Goal: Information Seeking & Learning: Learn about a topic

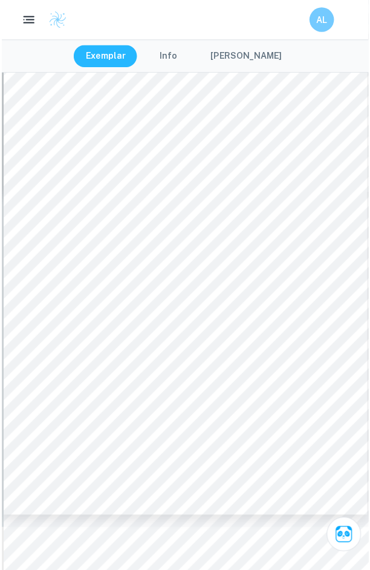
scroll to position [5214, 0]
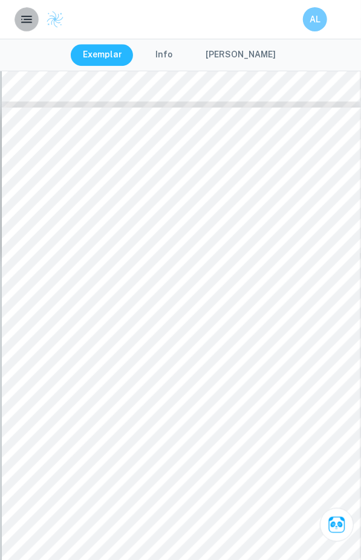
click at [30, 19] on rect "button" at bounding box center [28, 19] width 8 height 1
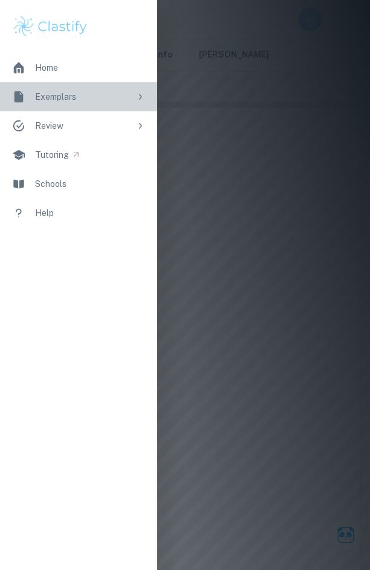
click at [82, 102] on div "Exemplars" at bounding box center [83, 96] width 96 height 13
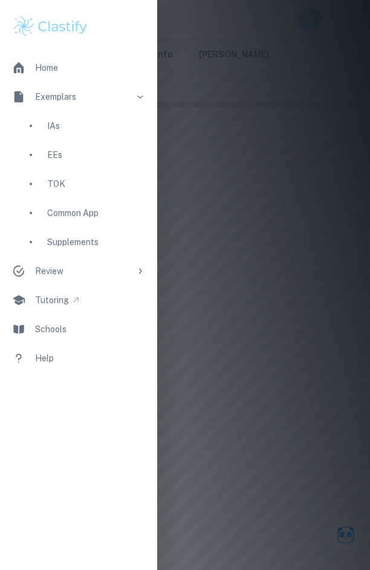
click at [103, 125] on div "IAs" at bounding box center [96, 125] width 98 height 13
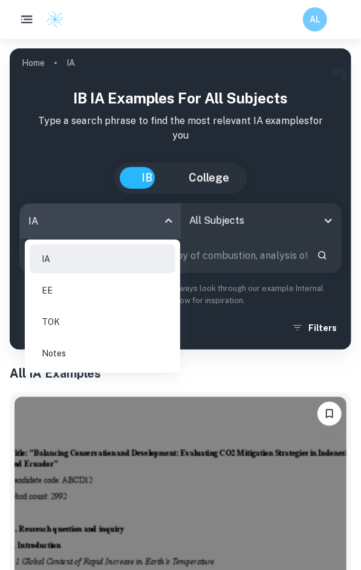
click at [166, 220] on body "We value your privacy We use cookies to enhance your browsing experience, serve…" at bounding box center [180, 324] width 361 height 570
click at [221, 224] on div at bounding box center [180, 285] width 361 height 570
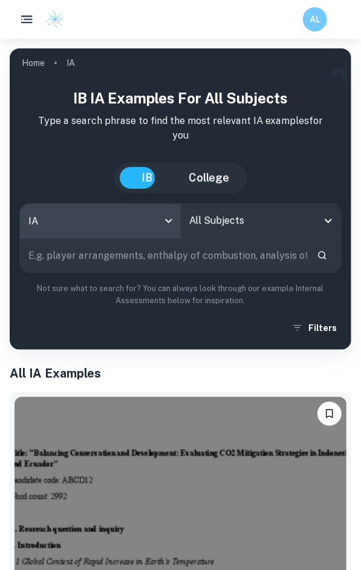
click at [223, 223] on input "All Subjects" at bounding box center [252, 220] width 132 height 23
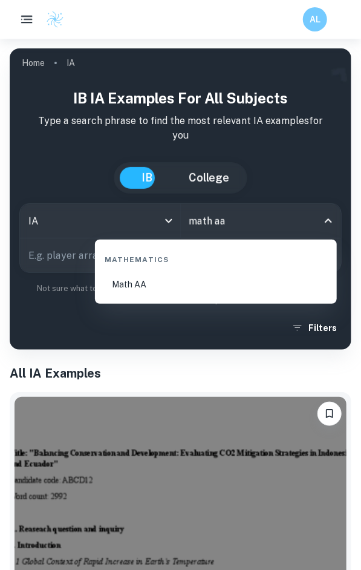
click at [170, 271] on li "Math AA" at bounding box center [216, 284] width 232 height 29
type input "Math AA"
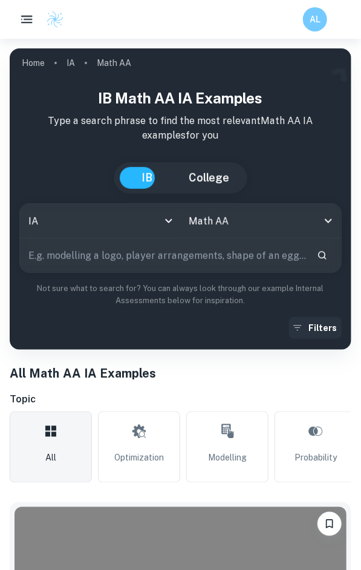
click at [316, 325] on button "Filters" at bounding box center [315, 328] width 53 height 22
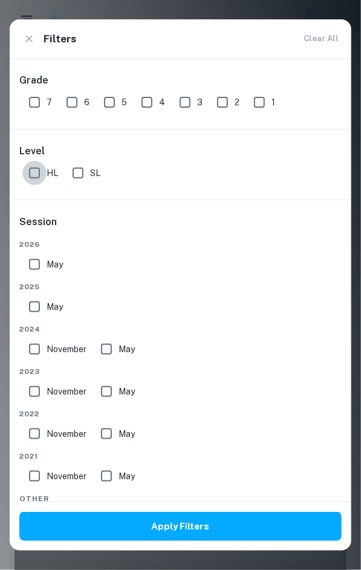
click at [43, 169] on input "HL" at bounding box center [34, 173] width 24 height 24
checkbox input "true"
click at [46, 103] on input "7" at bounding box center [34, 102] width 24 height 24
checkbox input "true"
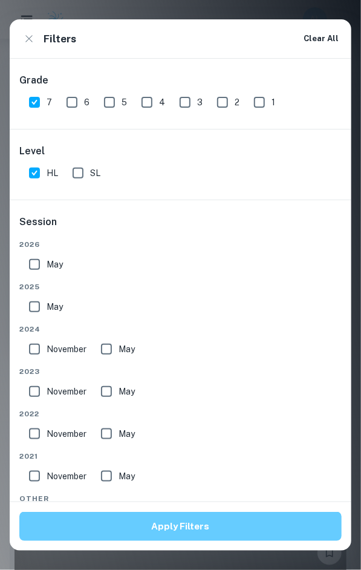
drag, startPoint x: 151, startPoint y: 524, endPoint x: 149, endPoint y: 515, distance: 8.6
click at [151, 522] on button "Apply Filters" at bounding box center [180, 525] width 322 height 29
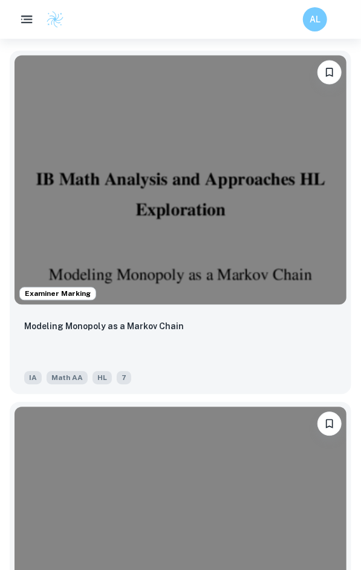
scroll to position [403, 0]
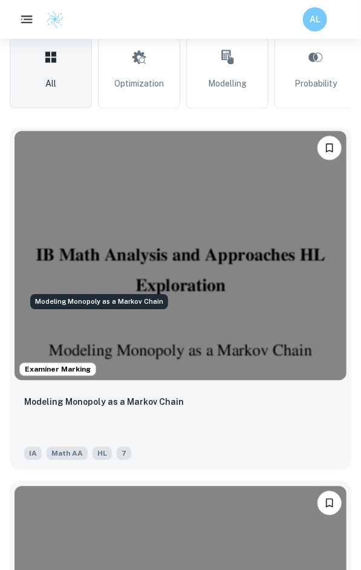
click at [124, 395] on p "Modeling Monopoly as a Markov Chain" at bounding box center [104, 401] width 160 height 13
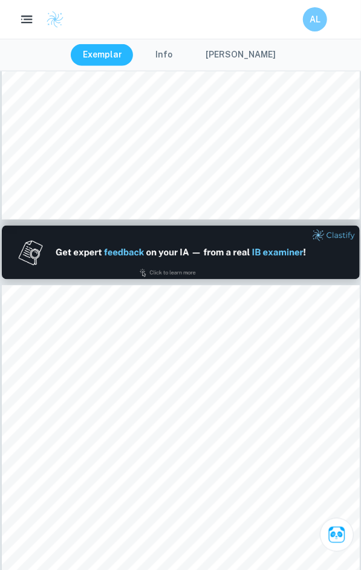
type input "1"
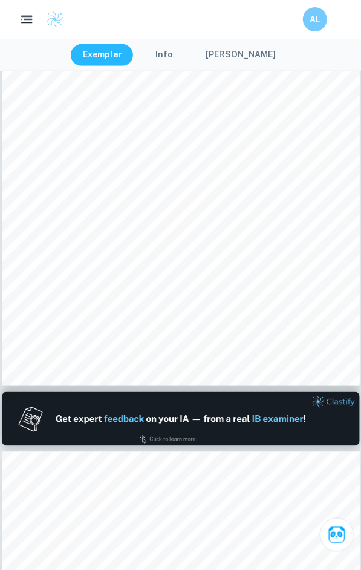
click at [227, 59] on button "[PERSON_NAME]" at bounding box center [240, 55] width 94 height 22
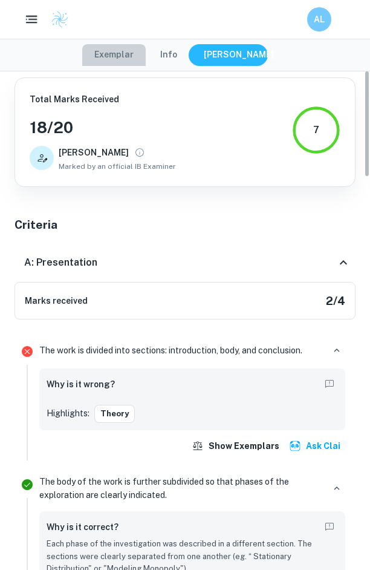
click at [138, 54] on button "Exemplar" at bounding box center [113, 55] width 63 height 22
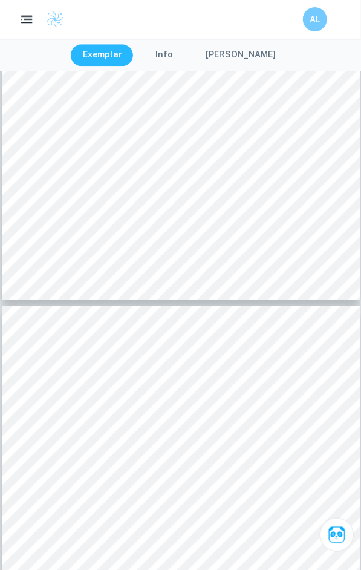
scroll to position [8281, 0]
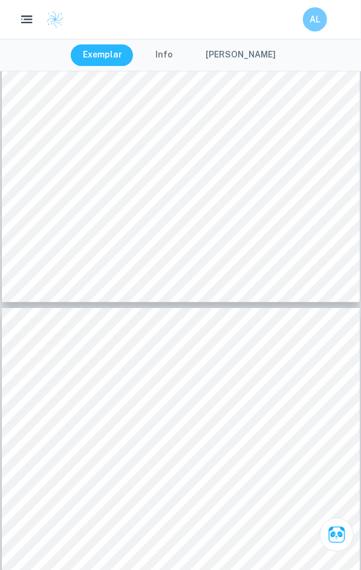
click at [30, 11] on button "button" at bounding box center [26, 19] width 25 height 25
type input "1"
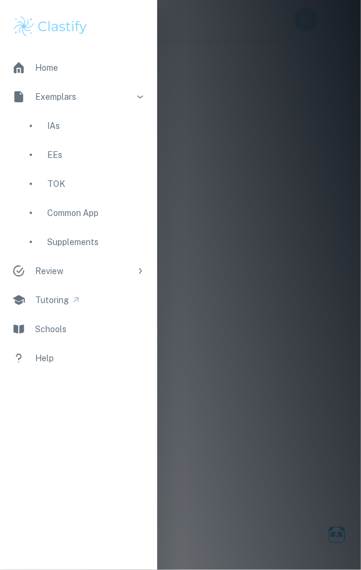
click at [63, 125] on div "IAs" at bounding box center [96, 125] width 98 height 13
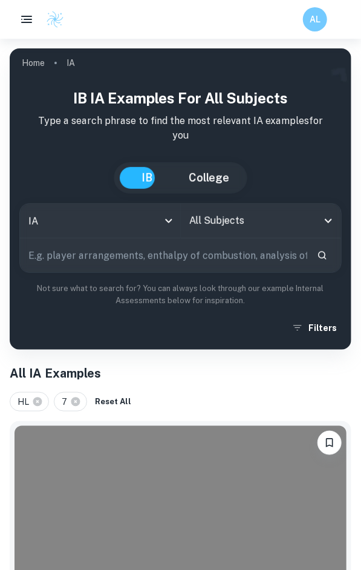
scroll to position [322, 0]
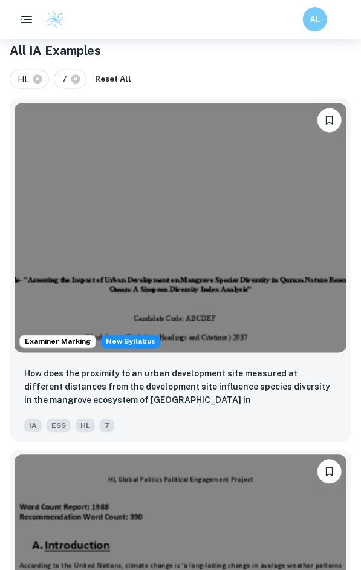
click at [238, 455] on img at bounding box center [181, 579] width 332 height 249
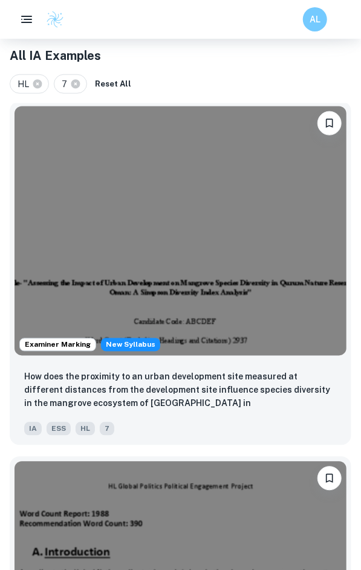
scroll to position [80, 0]
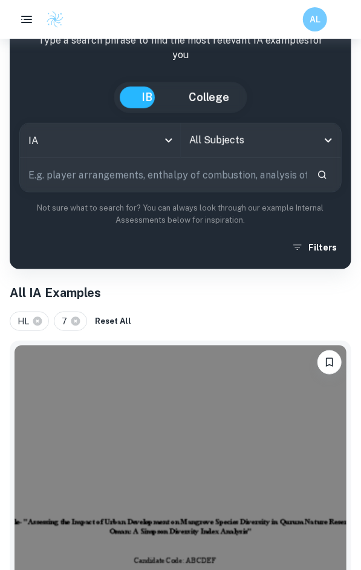
click at [247, 140] on input "All Subjects" at bounding box center [252, 140] width 132 height 23
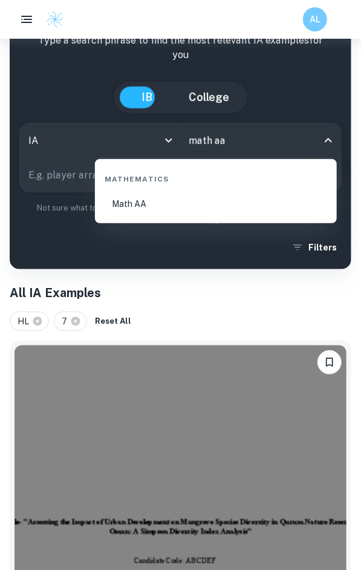
type input "math aa"
click at [250, 208] on li "Math AA" at bounding box center [216, 203] width 232 height 29
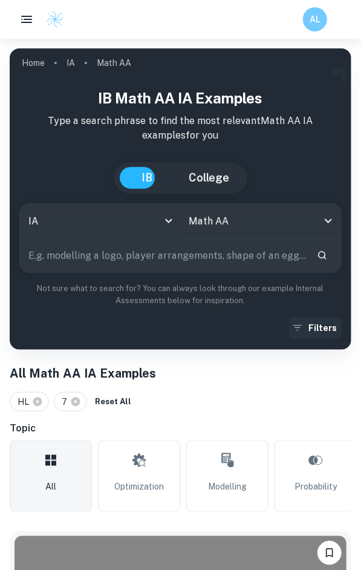
click at [308, 331] on button "Filters" at bounding box center [315, 328] width 53 height 22
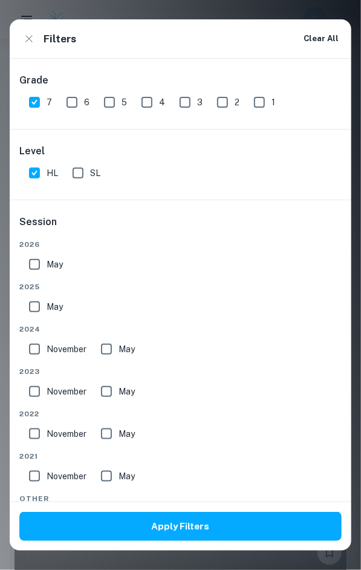
click at [37, 28] on h2 "Filters Clear All" at bounding box center [181, 38] width 342 height 39
click at [36, 37] on icon "button" at bounding box center [28, 38] width 13 height 13
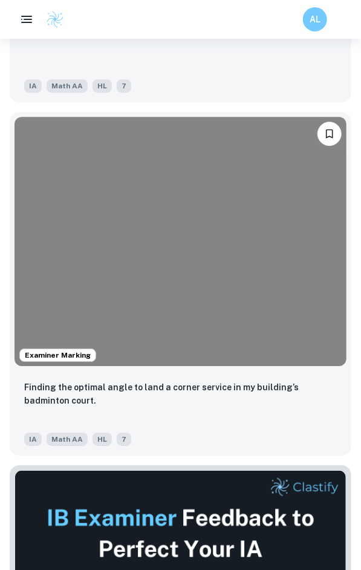
scroll to position [726, 0]
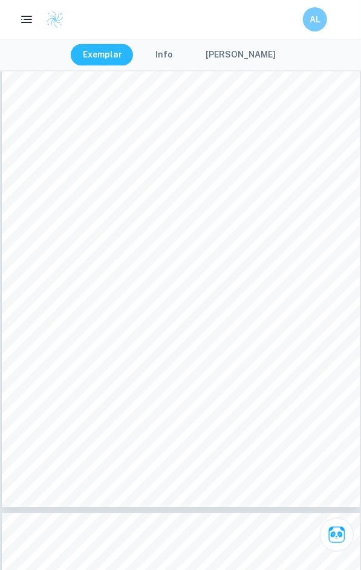
scroll to position [4854, 0]
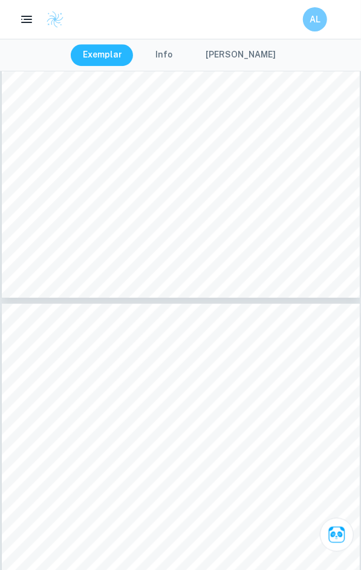
type input "16"
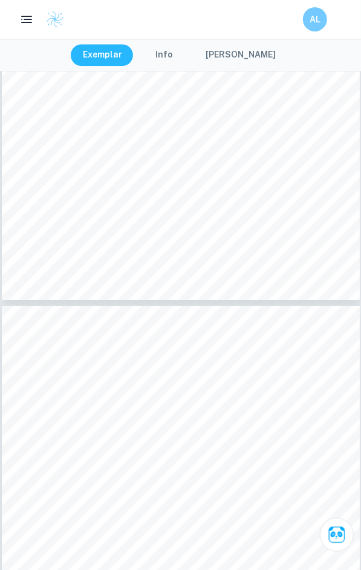
scroll to position [7299, 0]
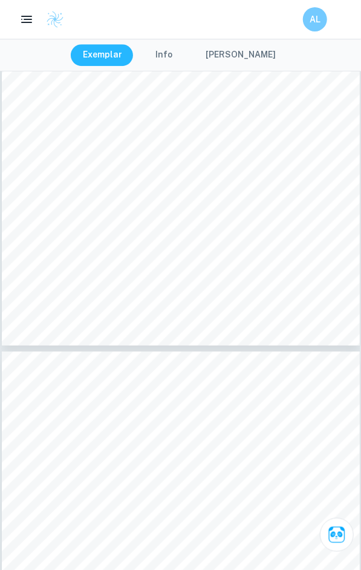
click at [230, 59] on button "[PERSON_NAME]" at bounding box center [240, 55] width 94 height 22
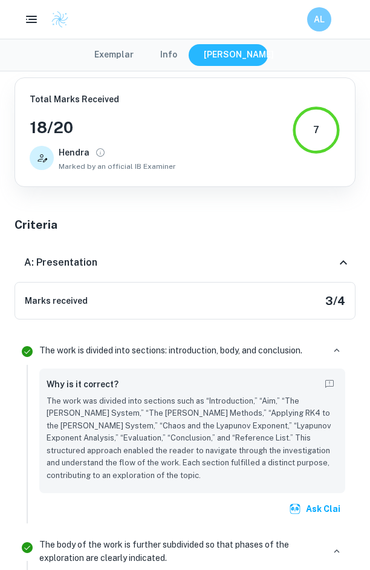
click at [128, 59] on button "Exemplar" at bounding box center [113, 55] width 63 height 22
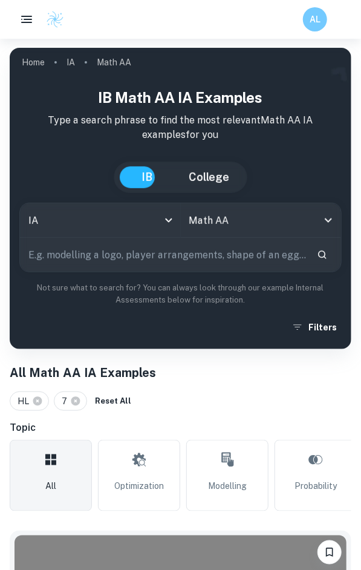
scroll to position [80, 0]
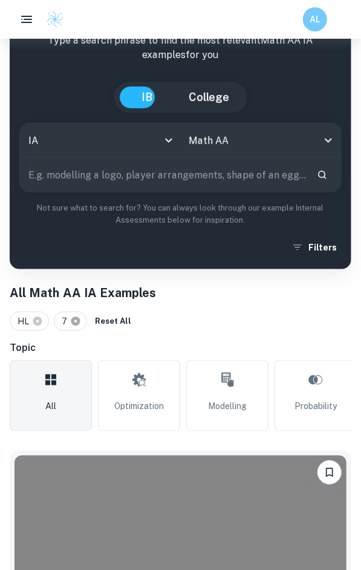
click at [80, 319] on icon at bounding box center [75, 321] width 11 height 11
click at [305, 244] on button "Filters" at bounding box center [315, 247] width 53 height 22
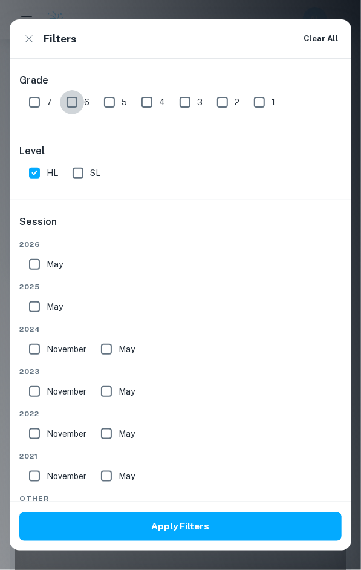
click at [82, 104] on input "6" at bounding box center [72, 102] width 24 height 24
checkbox input "true"
click at [119, 107] on input "5" at bounding box center [109, 102] width 24 height 24
checkbox input "true"
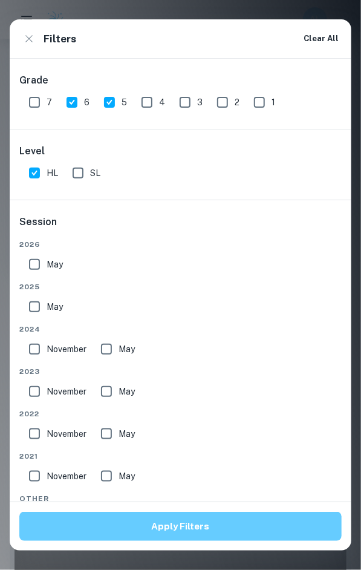
click at [134, 527] on button "Apply Filters" at bounding box center [180, 525] width 322 height 29
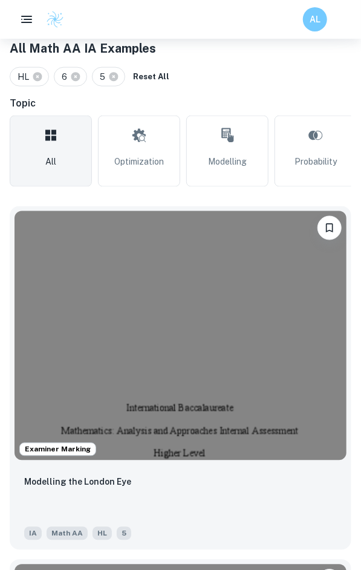
scroll to position [322, 0]
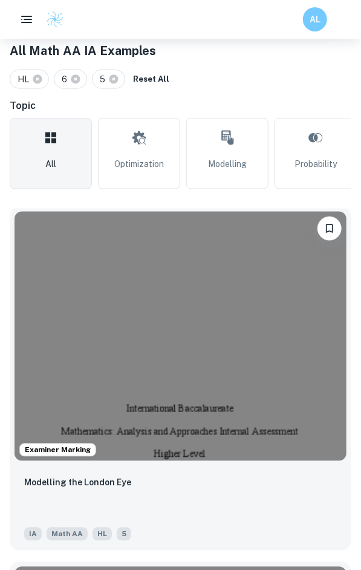
click at [131, 325] on div "Examiner Marking" at bounding box center [181, 336] width 342 height 259
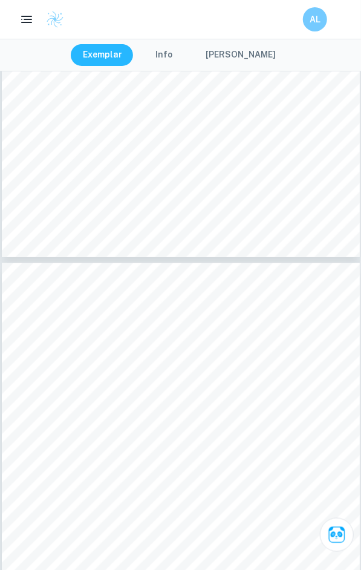
scroll to position [6690, 0]
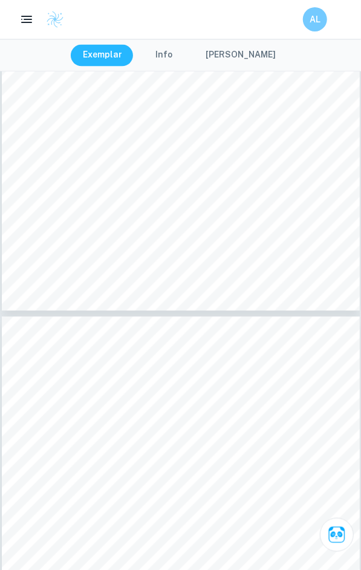
type input "13"
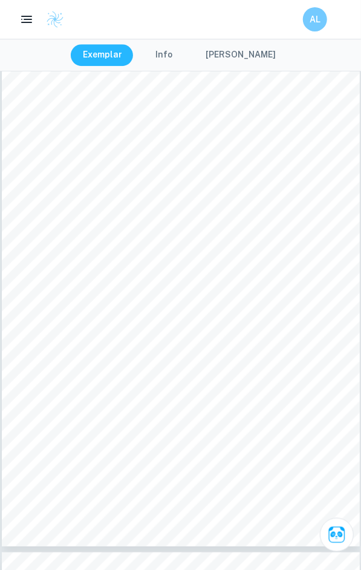
scroll to position [6288, 0]
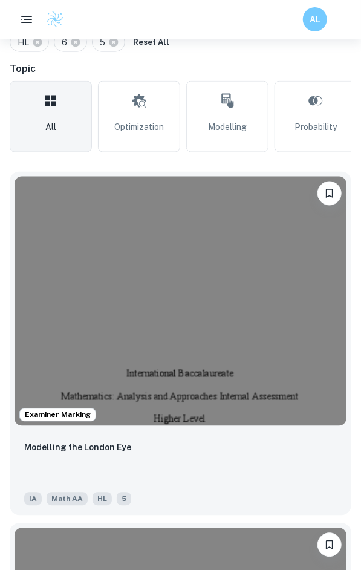
scroll to position [484, 0]
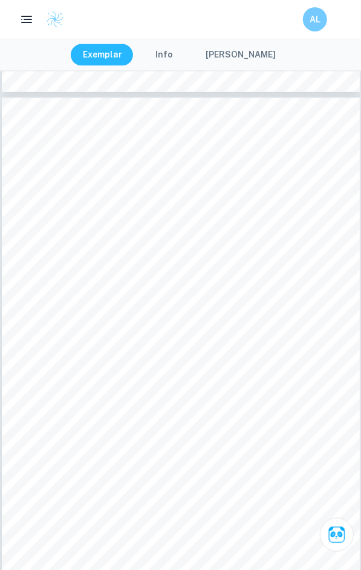
scroll to position [3628, 0]
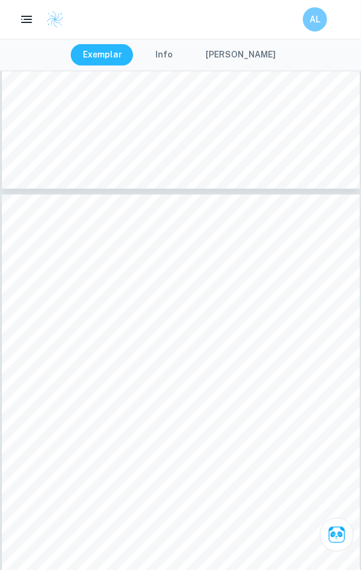
type input "6"
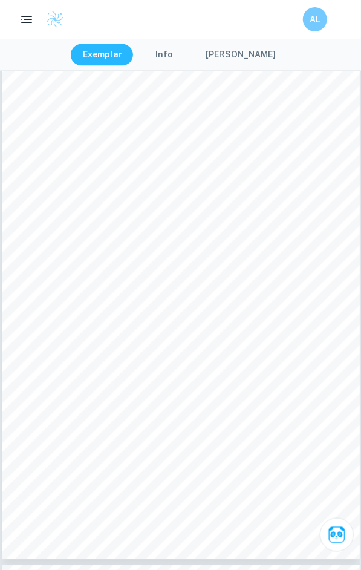
scroll to position [2741, 0]
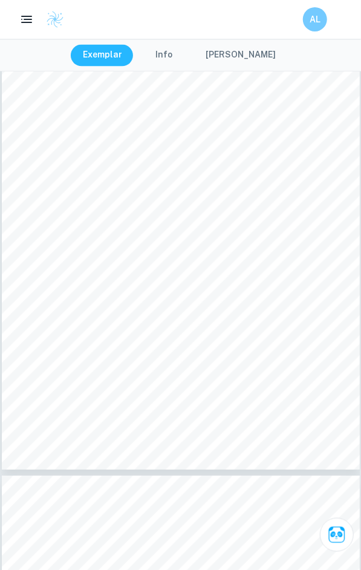
click at [209, 56] on button "[PERSON_NAME]" at bounding box center [240, 55] width 94 height 22
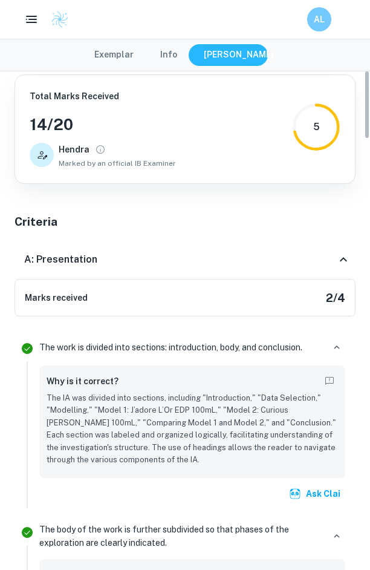
scroll to position [0, 0]
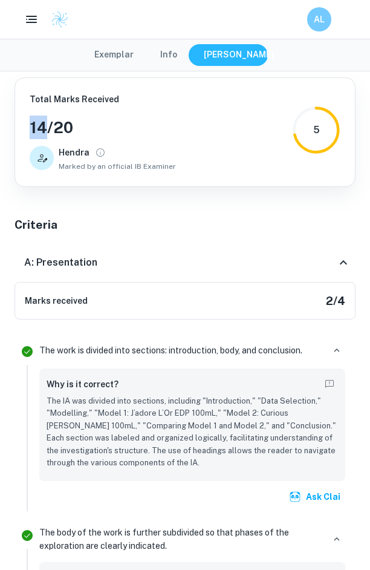
drag, startPoint x: 47, startPoint y: 129, endPoint x: 4, endPoint y: 125, distance: 43.1
click at [167, 126] on h3 "14 / 20" at bounding box center [103, 127] width 146 height 24
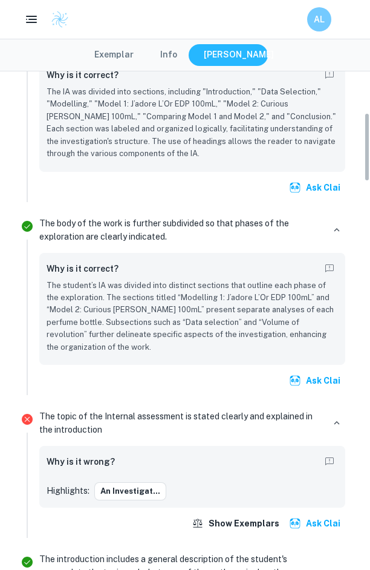
scroll to position [564, 0]
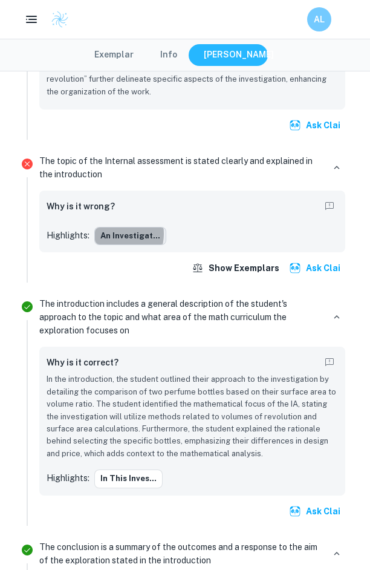
click at [118, 231] on button "An investigat..." at bounding box center [130, 236] width 72 height 18
type input "1"
click at [135, 234] on button "An investigat..." at bounding box center [130, 236] width 72 height 18
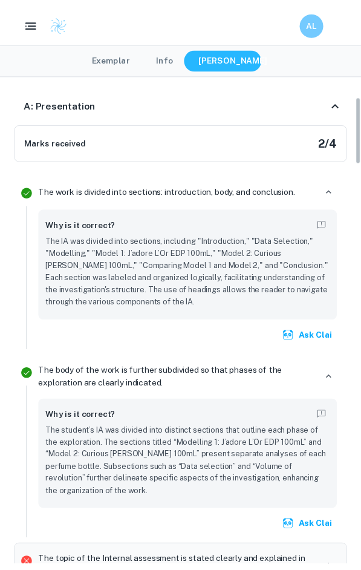
scroll to position [0, 0]
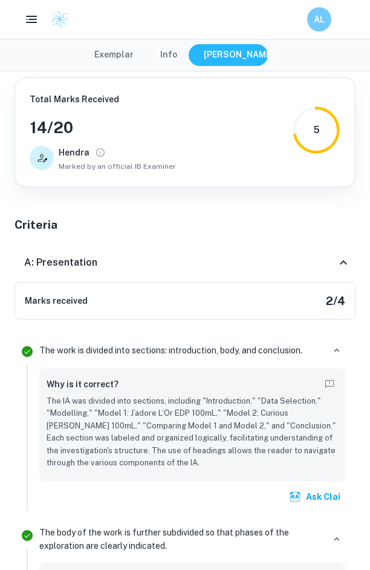
click at [345, 265] on icon at bounding box center [343, 262] width 15 height 15
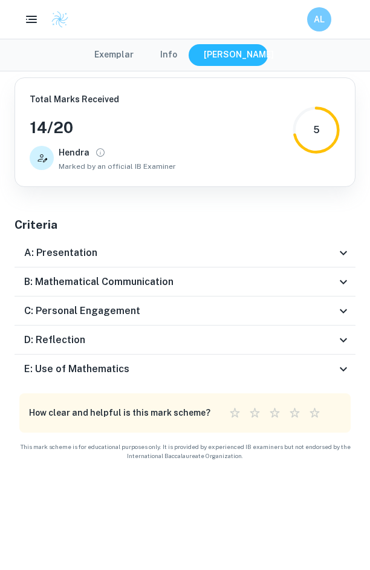
click at [126, 53] on button "Exemplar" at bounding box center [113, 55] width 63 height 22
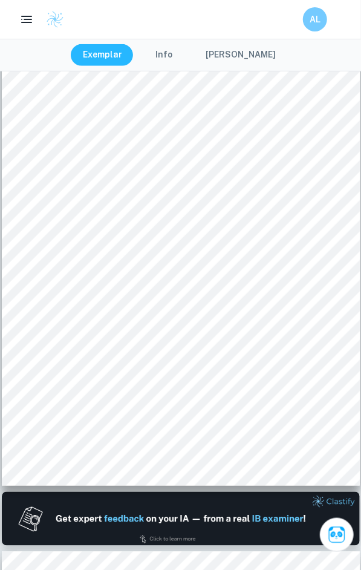
scroll to position [80, 0]
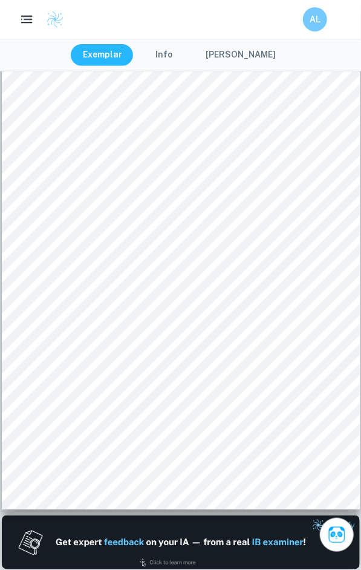
click at [28, 22] on rect "button" at bounding box center [26, 22] width 11 height 1
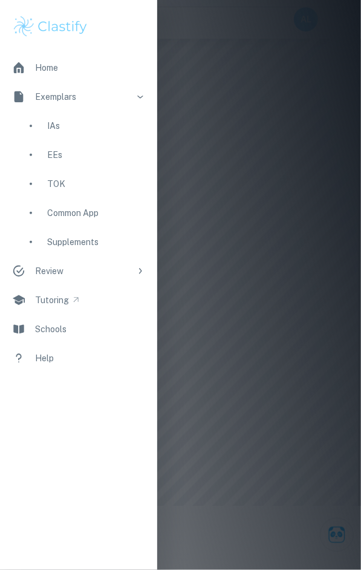
click at [220, 83] on div at bounding box center [180, 285] width 361 height 570
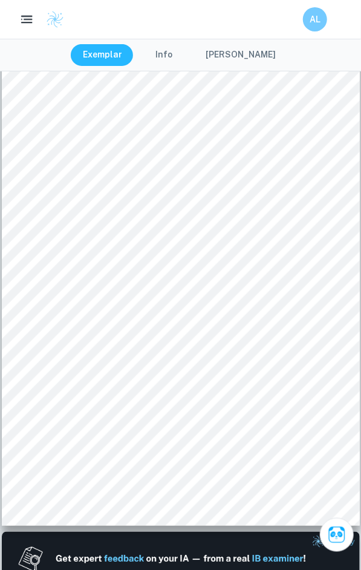
click at [32, 19] on rect "button" at bounding box center [28, 19] width 9 height 1
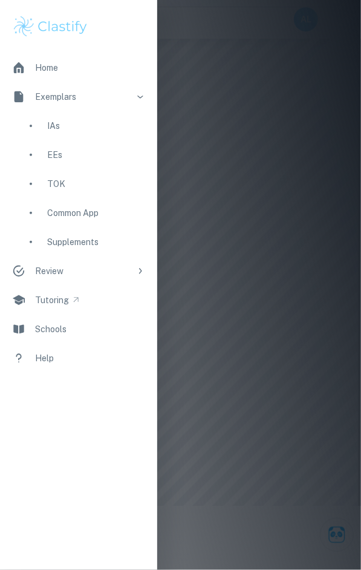
click at [70, 126] on div "IAs" at bounding box center [96, 125] width 98 height 13
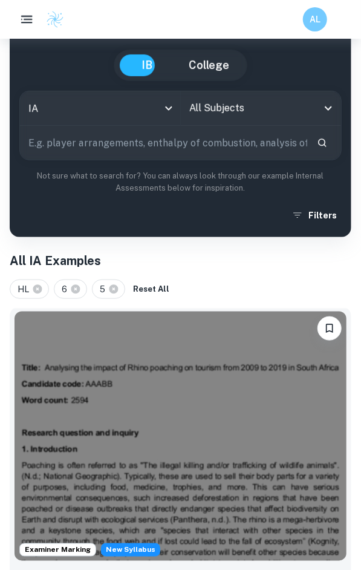
scroll to position [242, 0]
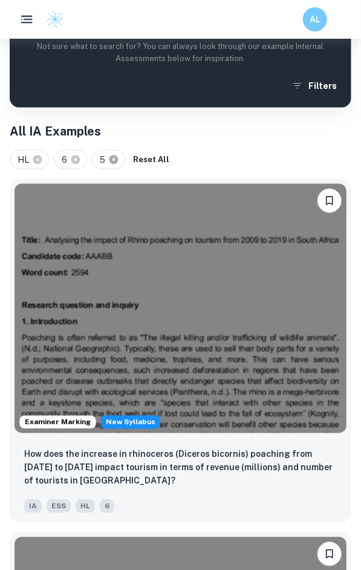
click at [115, 158] on icon at bounding box center [113, 159] width 9 height 9
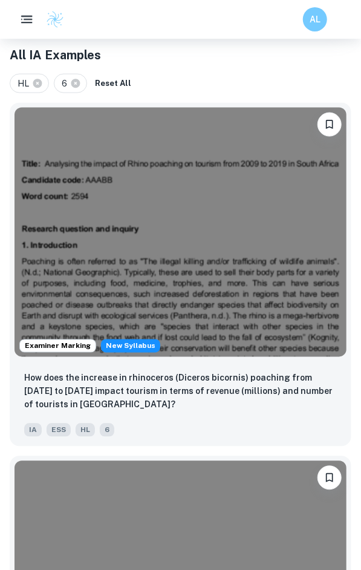
scroll to position [0, 0]
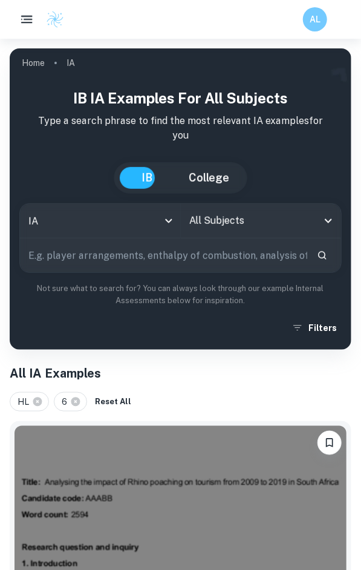
click at [247, 222] on input "All Subjects" at bounding box center [252, 220] width 132 height 23
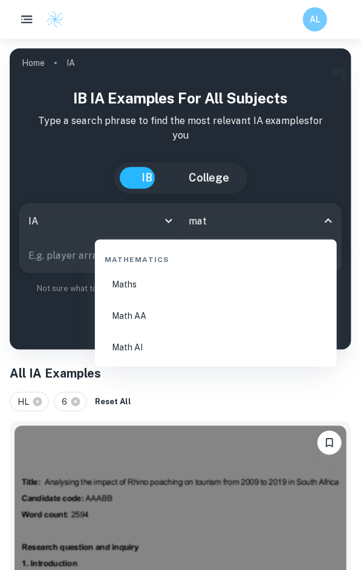
type input "math"
click at [181, 308] on li "Math AA" at bounding box center [216, 315] width 232 height 29
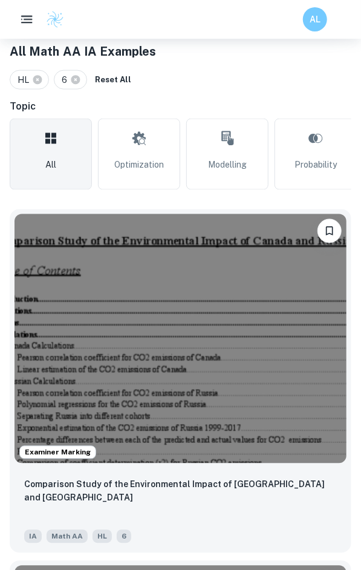
scroll to position [322, 0]
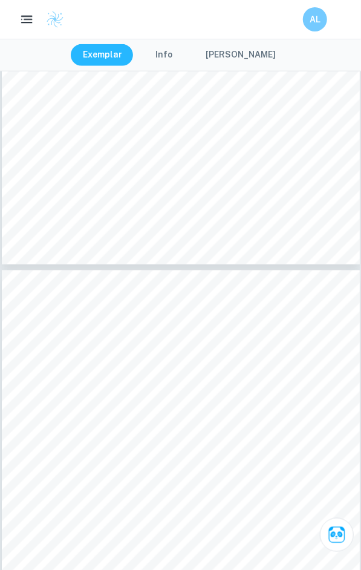
type input "8"
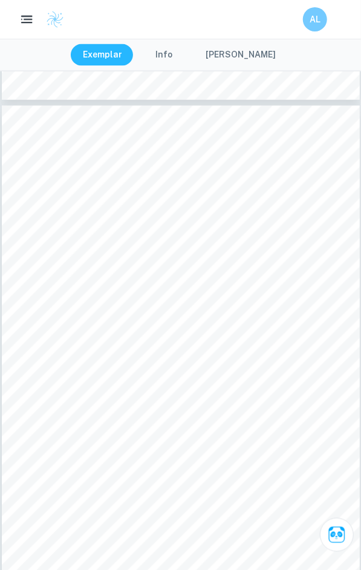
scroll to position [3628, 0]
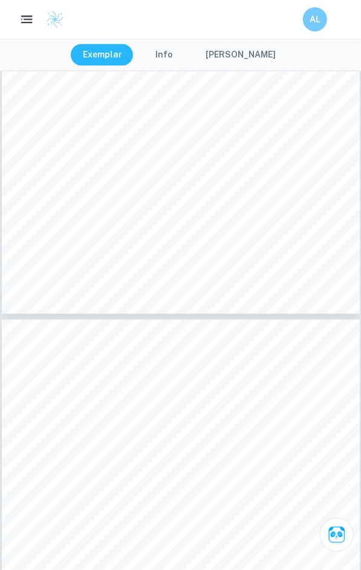
scroll to position [7846, 0]
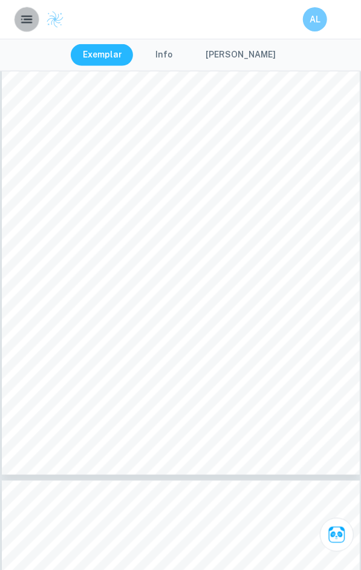
click at [27, 12] on icon "button" at bounding box center [26, 19] width 15 height 15
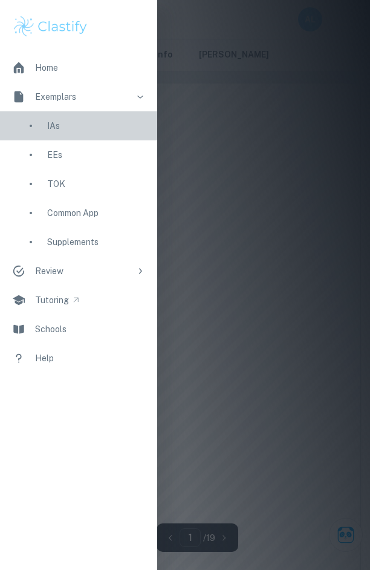
click at [76, 129] on div "IAs" at bounding box center [96, 125] width 98 height 13
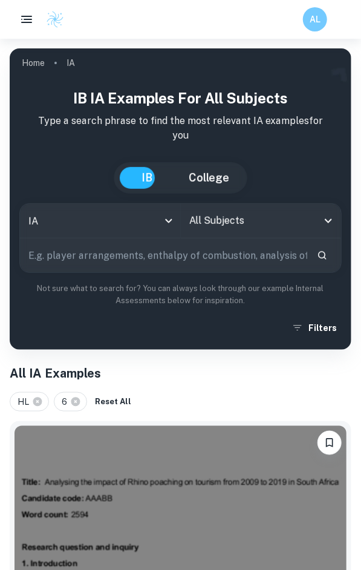
click at [289, 223] on input "All Subjects" at bounding box center [252, 220] width 132 height 23
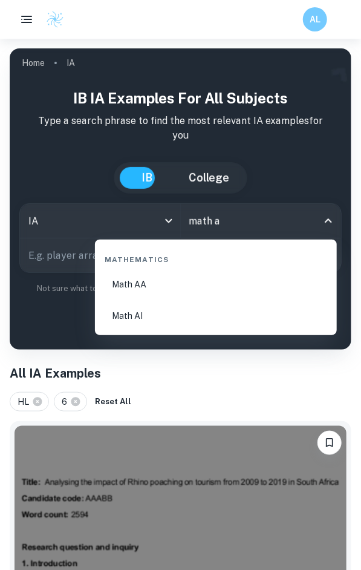
type input "math aa"
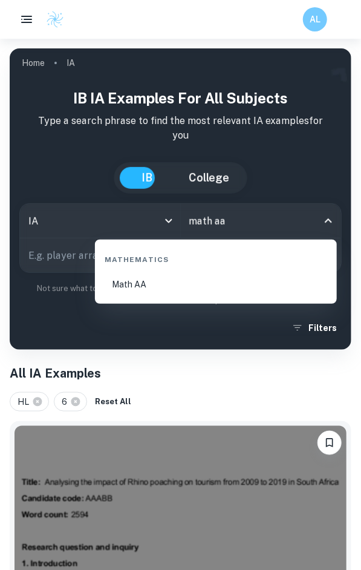
click at [199, 291] on li "Math AA" at bounding box center [216, 284] width 232 height 29
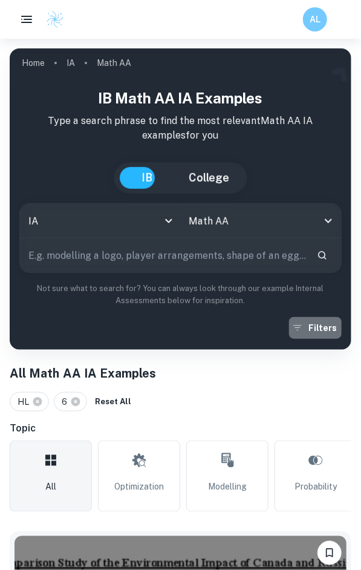
click at [319, 333] on button "Filters" at bounding box center [315, 328] width 53 height 22
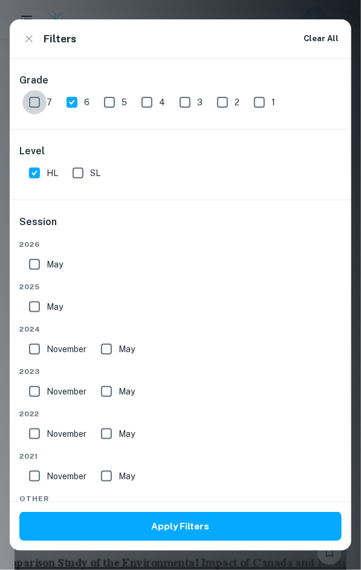
click at [47, 105] on input "7" at bounding box center [34, 102] width 24 height 24
checkbox input "true"
click at [82, 99] on input "6" at bounding box center [72, 102] width 24 height 24
checkbox input "false"
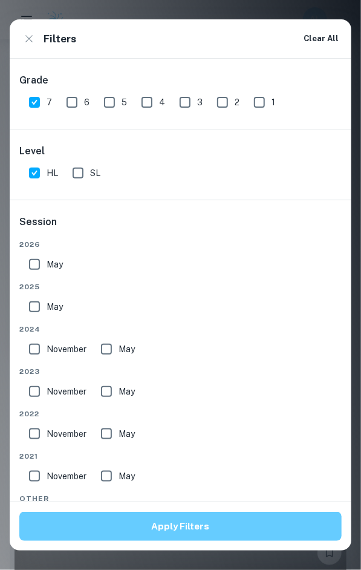
click at [140, 525] on button "Apply Filters" at bounding box center [180, 525] width 322 height 29
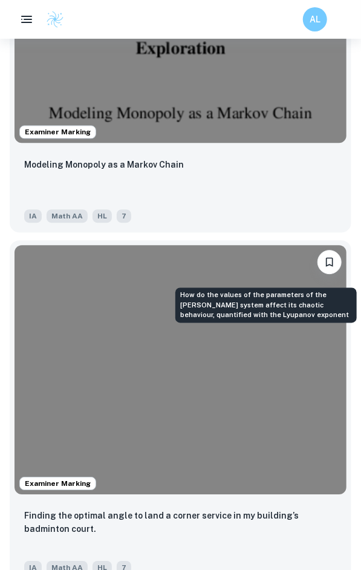
scroll to position [644, 0]
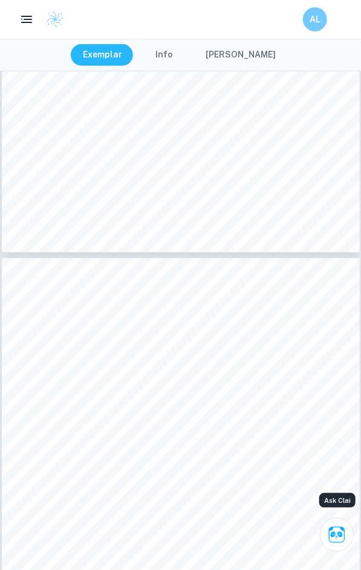
type input "17"
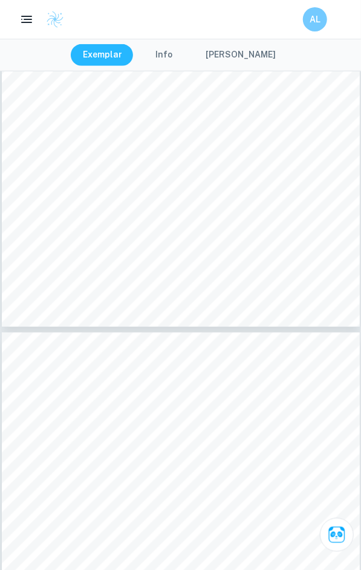
scroll to position [7538, 0]
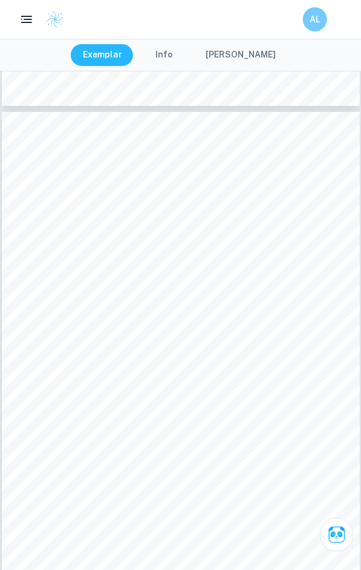
click at [216, 53] on button "[PERSON_NAME]" at bounding box center [240, 55] width 94 height 22
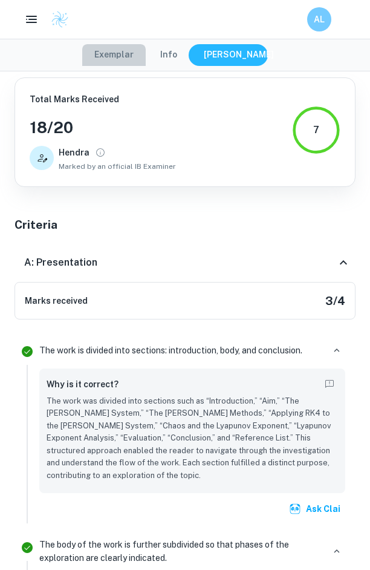
click at [134, 50] on button "Exemplar" at bounding box center [113, 55] width 63 height 22
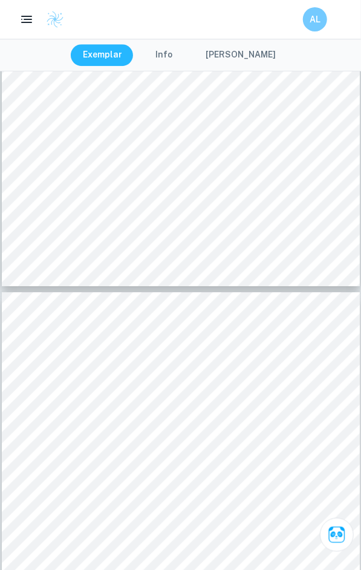
type input "17"
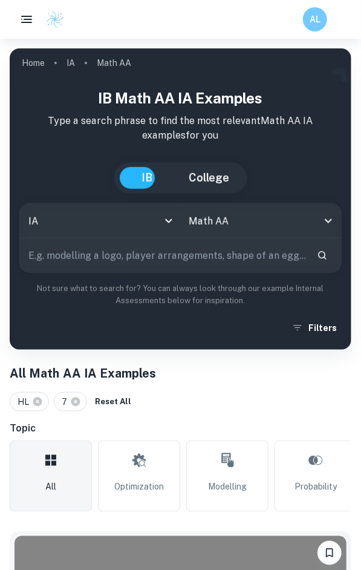
click at [190, 249] on input "text" at bounding box center [163, 255] width 287 height 34
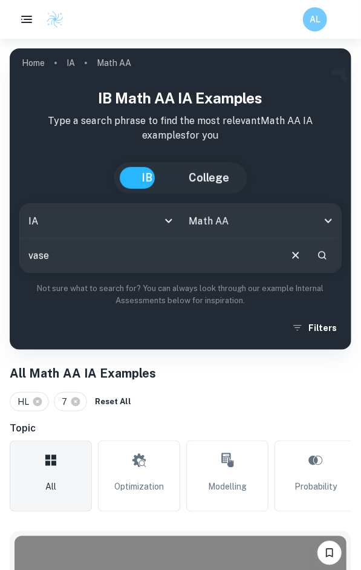
type input "vase"
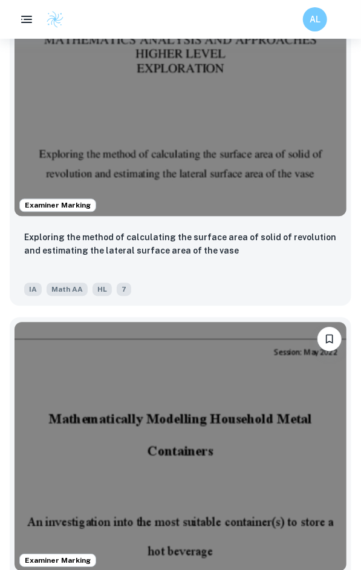
scroll to position [564, 0]
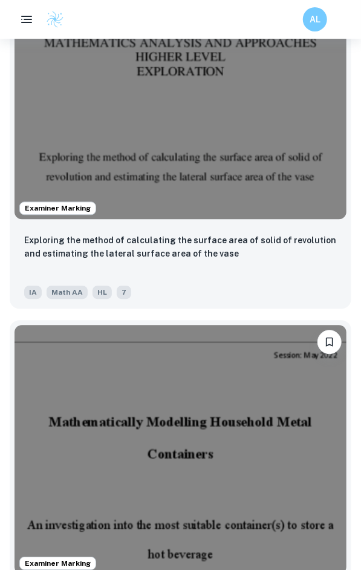
click at [135, 233] on p "Exploring the method of calculating the surface area of solid of revolution and…" at bounding box center [180, 246] width 313 height 27
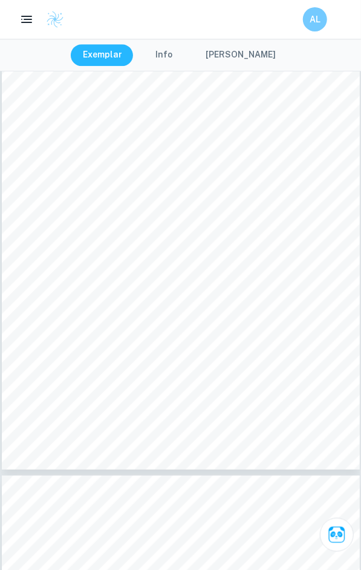
scroll to position [9351, 0]
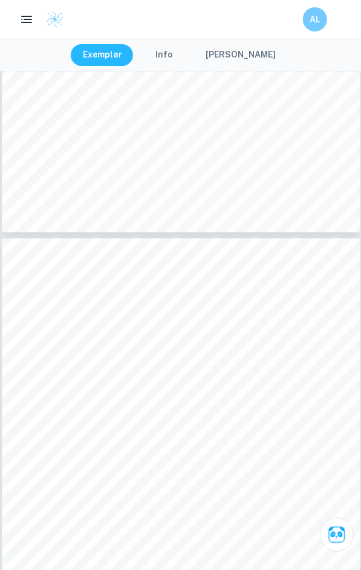
type input "20"
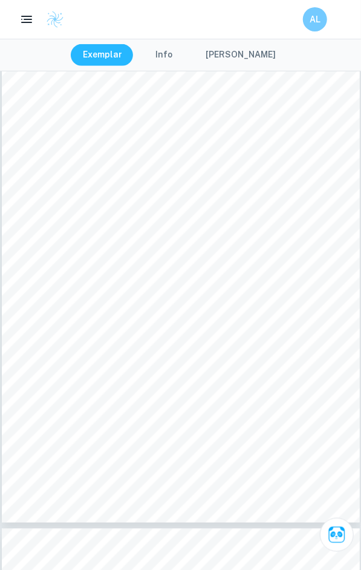
scroll to position [9834, 0]
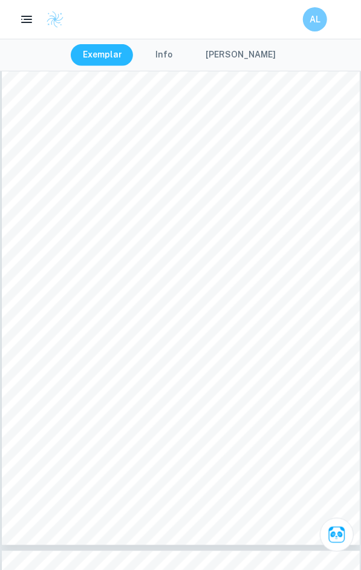
click at [224, 56] on button "[PERSON_NAME]" at bounding box center [240, 55] width 94 height 22
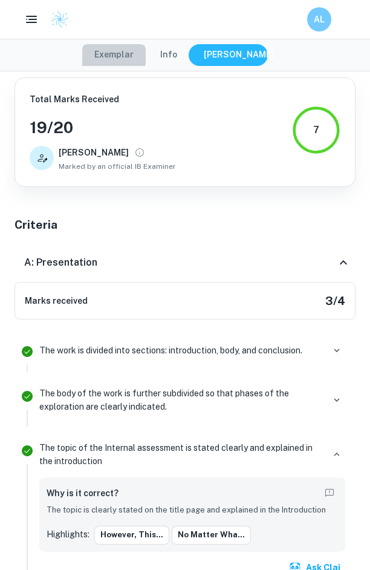
click at [119, 54] on button "Exemplar" at bounding box center [113, 55] width 63 height 22
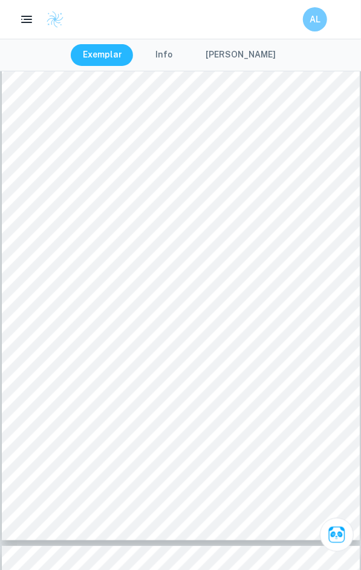
scroll to position [9848, 0]
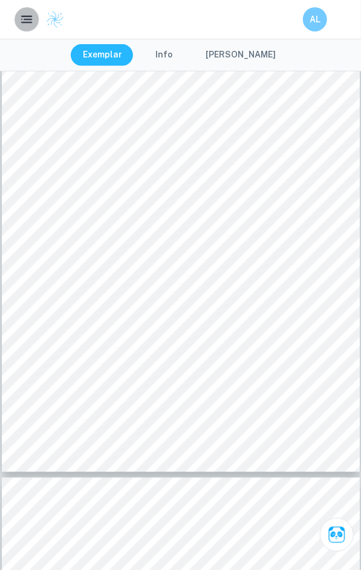
click at [32, 16] on rect "button" at bounding box center [26, 16] width 11 height 1
type input "1"
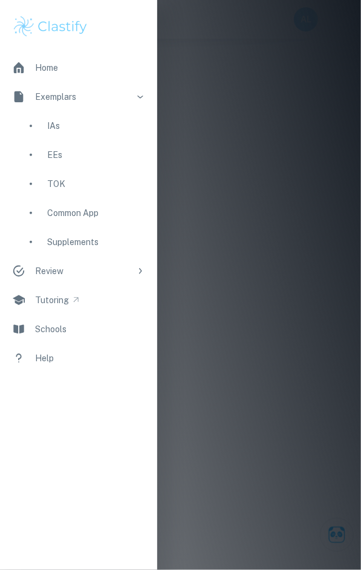
drag, startPoint x: 88, startPoint y: 126, endPoint x: 140, endPoint y: 139, distance: 53.5
click at [89, 126] on div "IAs" at bounding box center [96, 125] width 98 height 13
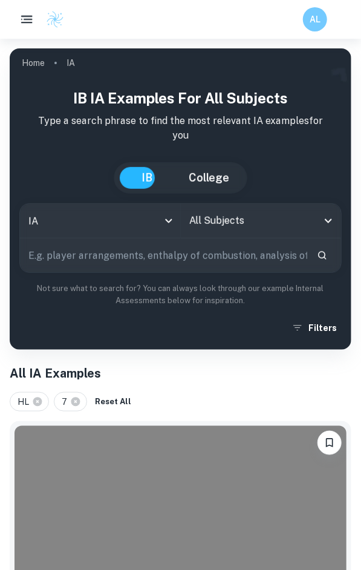
scroll to position [322, 0]
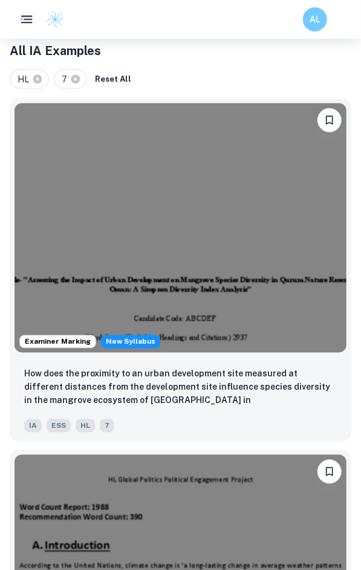
click at [236, 455] on img at bounding box center [181, 579] width 332 height 249
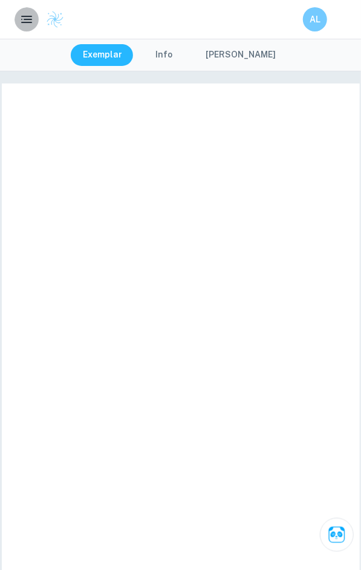
click at [31, 18] on icon "button" at bounding box center [26, 19] width 15 height 15
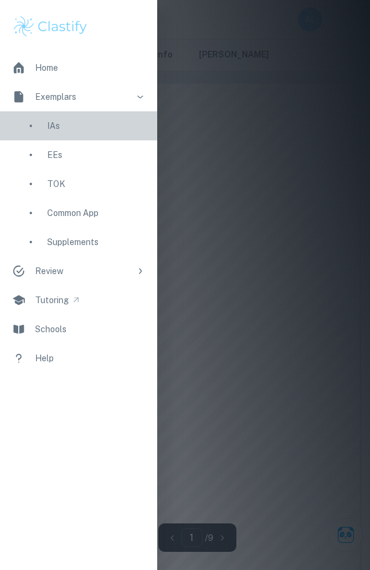
click at [65, 125] on div "IAs" at bounding box center [96, 125] width 98 height 13
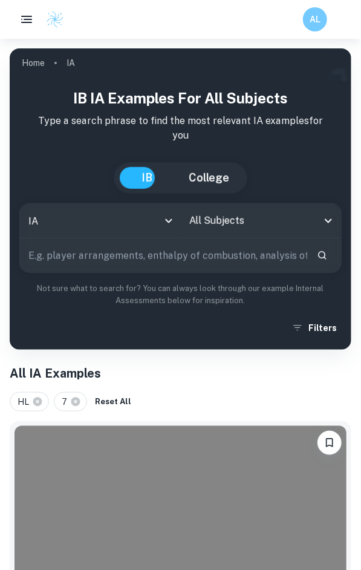
click at [256, 213] on input "All Subjects" at bounding box center [252, 220] width 132 height 23
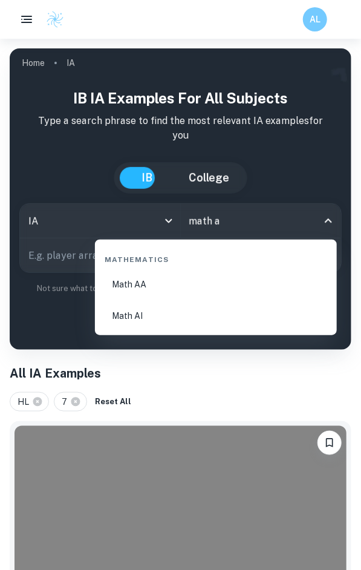
type input "math aa"
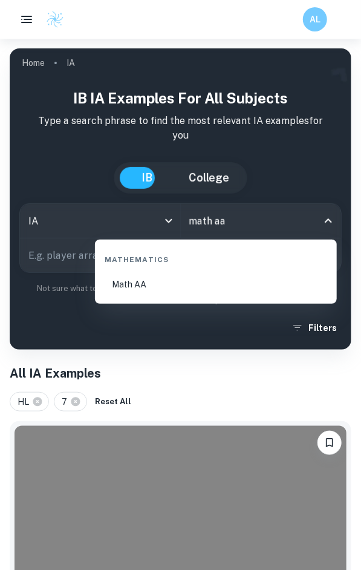
click at [216, 282] on li "Math AA" at bounding box center [216, 284] width 232 height 29
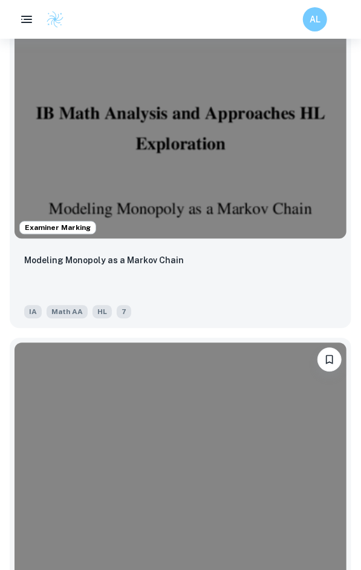
scroll to position [644, 0]
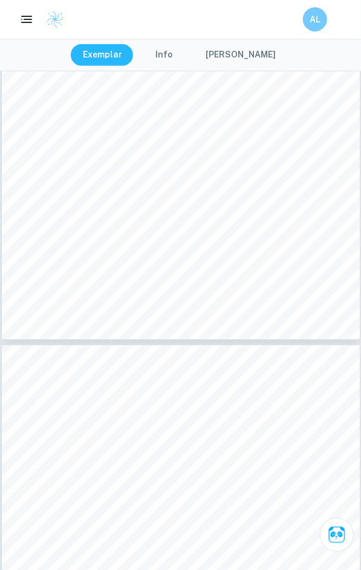
scroll to position [7667, 0]
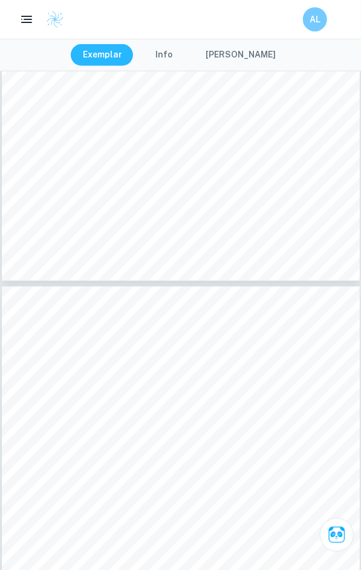
type input "17"
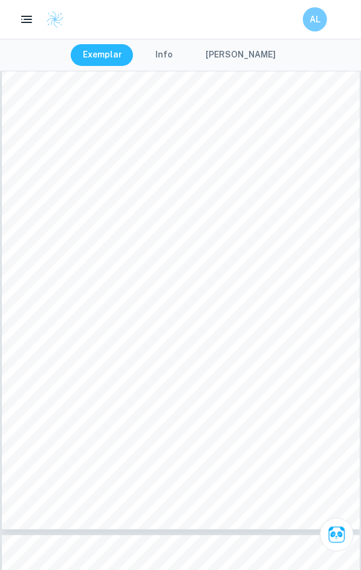
scroll to position [7586, 0]
click at [236, 44] on button "[PERSON_NAME]" at bounding box center [240, 55] width 94 height 22
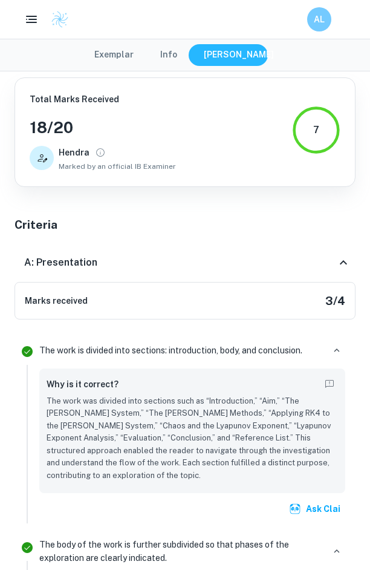
click at [130, 50] on button "Exemplar" at bounding box center [113, 55] width 63 height 22
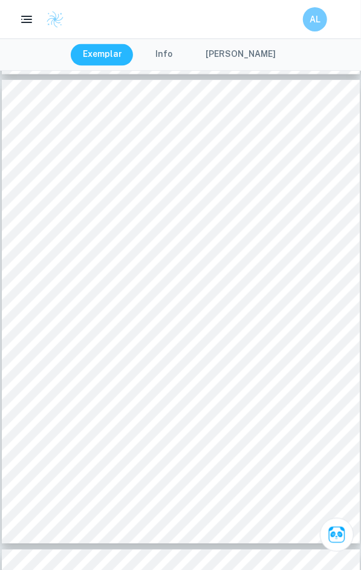
scroll to position [7103, 0]
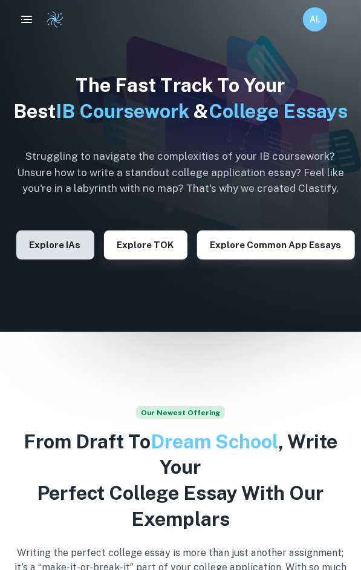
click at [70, 259] on button "Explore IAs" at bounding box center [55, 244] width 78 height 29
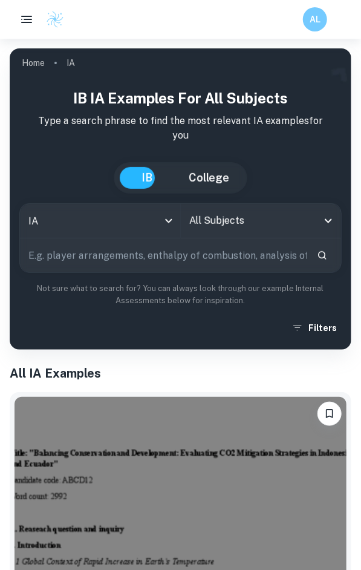
click at [231, 213] on input "All Subjects" at bounding box center [252, 220] width 132 height 23
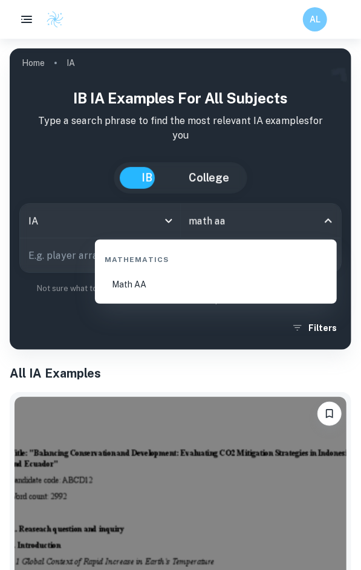
click at [164, 284] on li "Math AA" at bounding box center [216, 284] width 232 height 29
type input "Math AA"
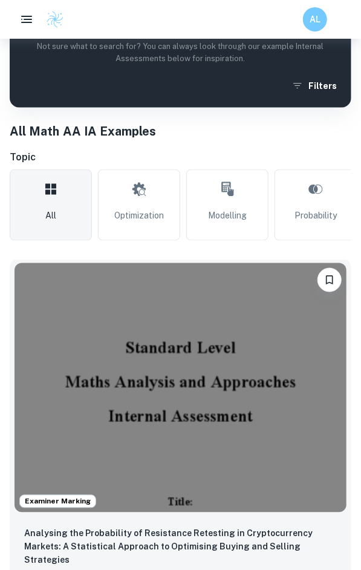
scroll to position [80, 0]
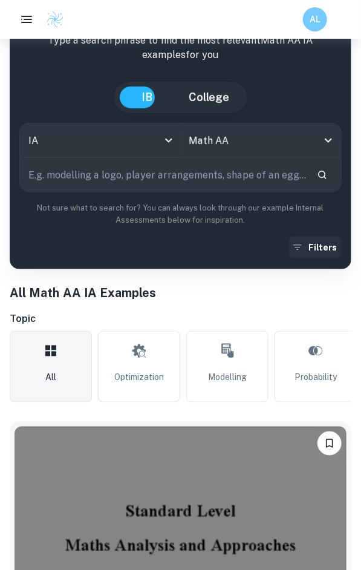
click at [307, 254] on button "Filters" at bounding box center [315, 247] width 53 height 22
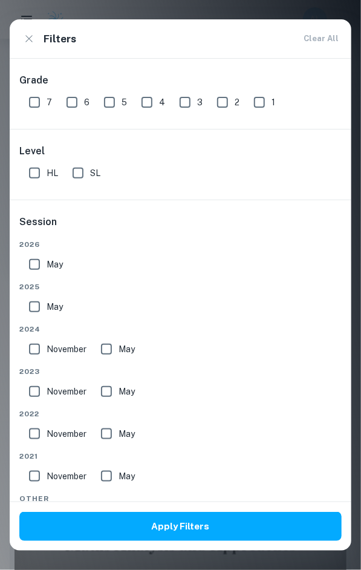
click at [45, 108] on input "7" at bounding box center [34, 102] width 24 height 24
checkbox input "true"
click at [47, 179] on input "HL" at bounding box center [34, 173] width 24 height 24
checkbox input "true"
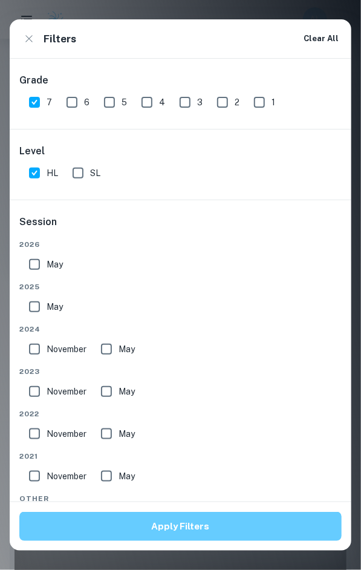
click at [88, 526] on button "Apply Filters" at bounding box center [180, 525] width 322 height 29
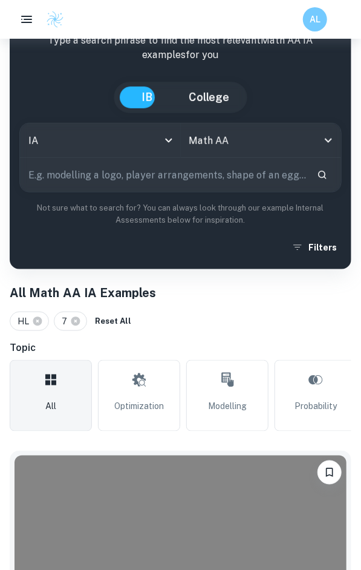
click at [132, 176] on input "text" at bounding box center [163, 175] width 287 height 34
type input "vase"
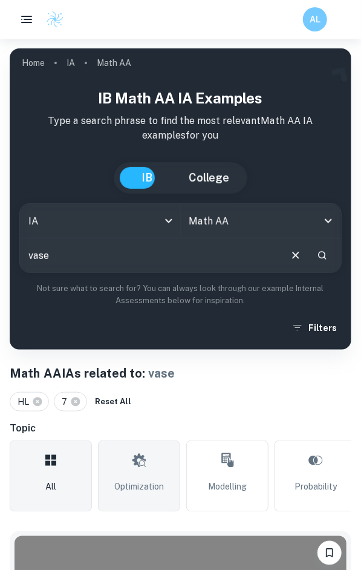
scroll to position [322, 0]
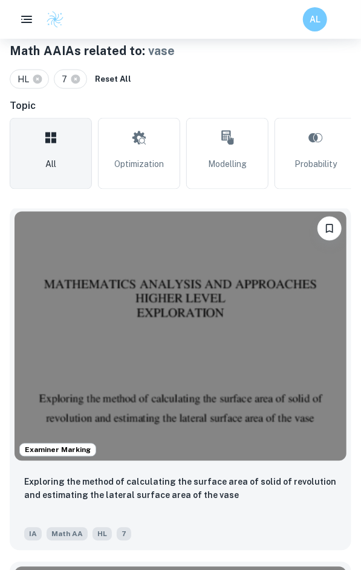
click at [153, 298] on img at bounding box center [181, 336] width 332 height 249
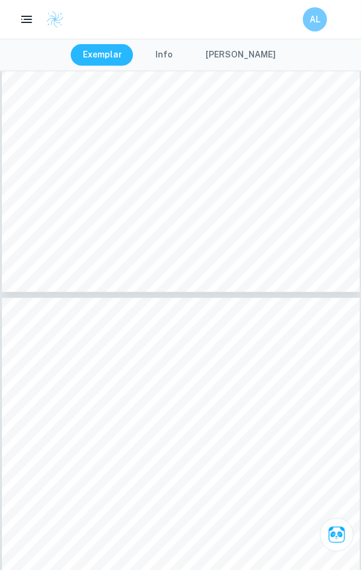
type input "20"
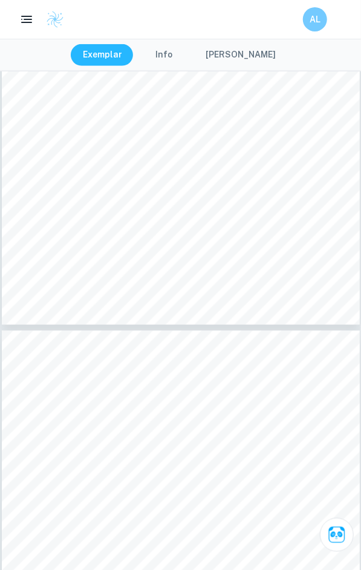
scroll to position [10059, 0]
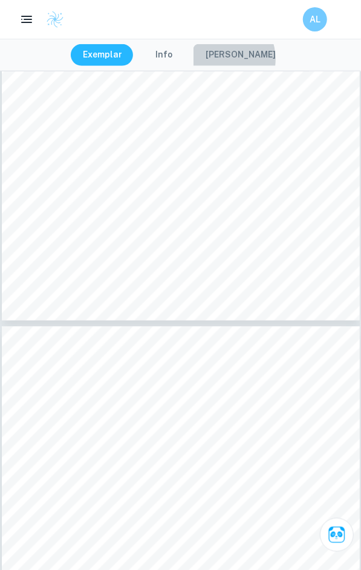
click at [220, 59] on button "[PERSON_NAME]" at bounding box center [240, 55] width 94 height 22
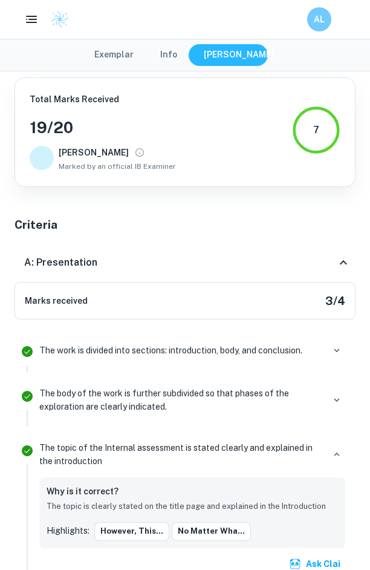
click at [126, 56] on button "Exemplar" at bounding box center [113, 55] width 63 height 22
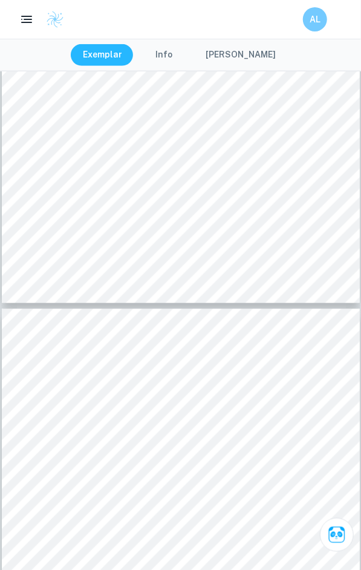
scroll to position [9978, 0]
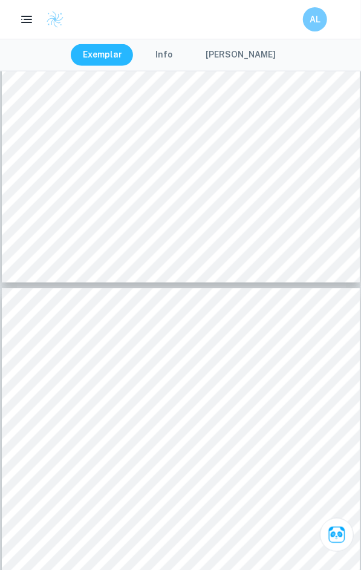
type input "21"
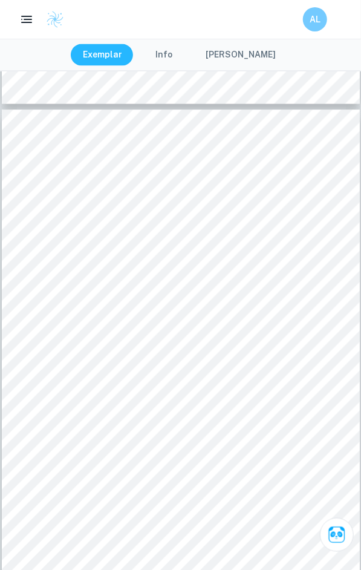
scroll to position [10219, 0]
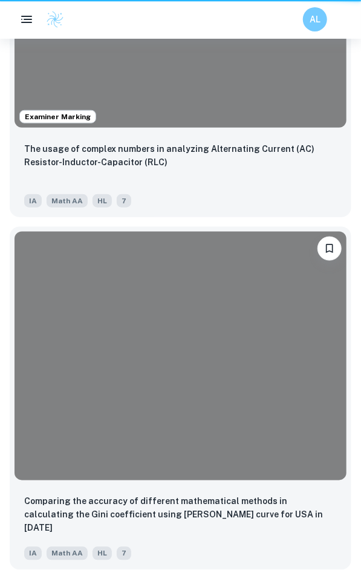
scroll to position [322, 0]
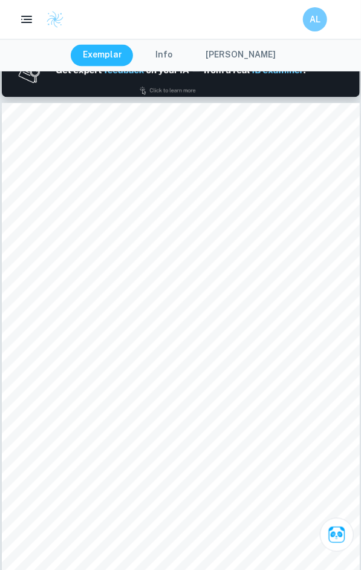
scroll to position [564, 0]
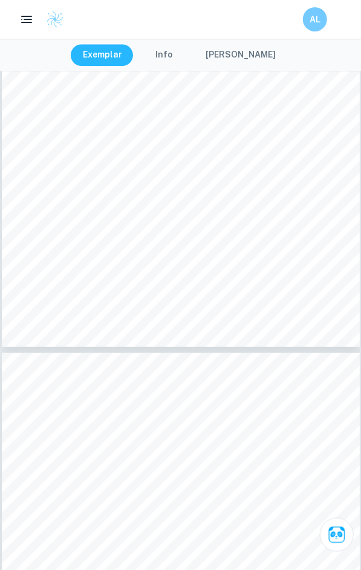
type input "21"
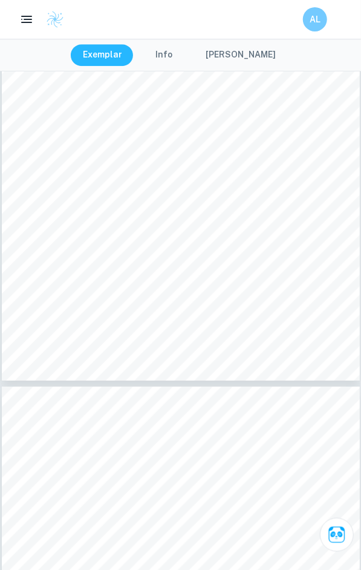
scroll to position [10281, 0]
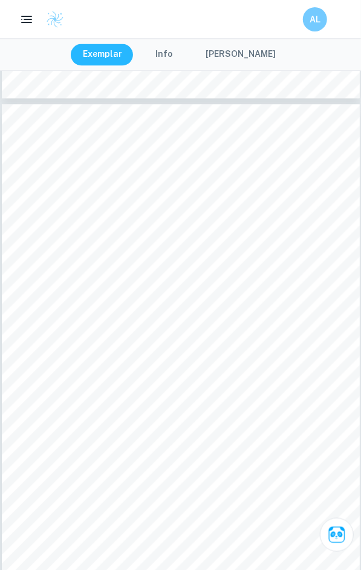
click at [225, 50] on button "[PERSON_NAME]" at bounding box center [240, 55] width 94 height 22
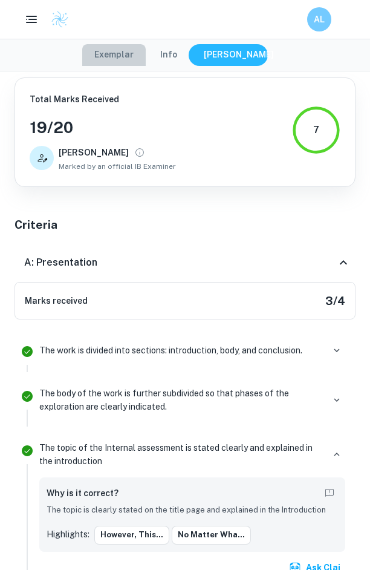
click at [123, 56] on button "Exemplar" at bounding box center [113, 55] width 63 height 22
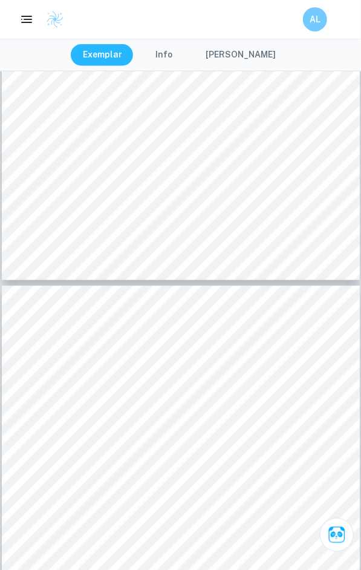
scroll to position [10039, 0]
